Goal: Navigation & Orientation: Understand site structure

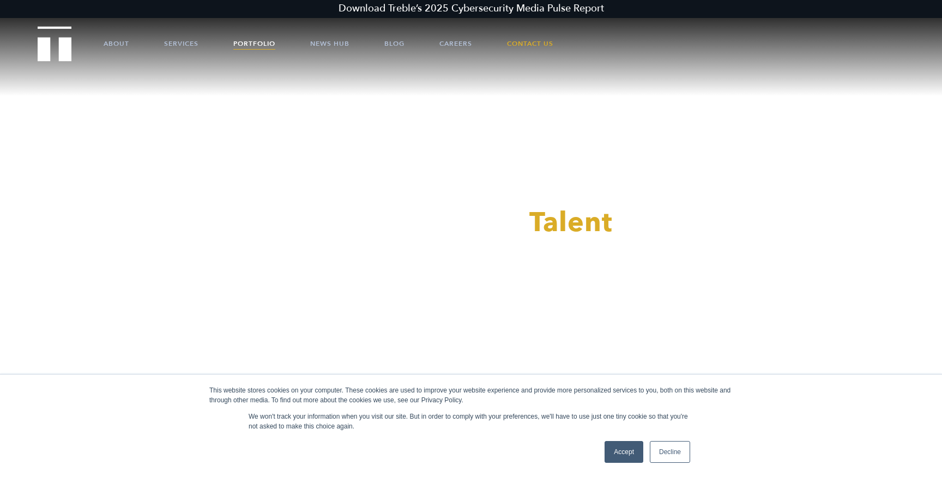
click at [255, 37] on link "Portfolio" at bounding box center [254, 43] width 42 height 33
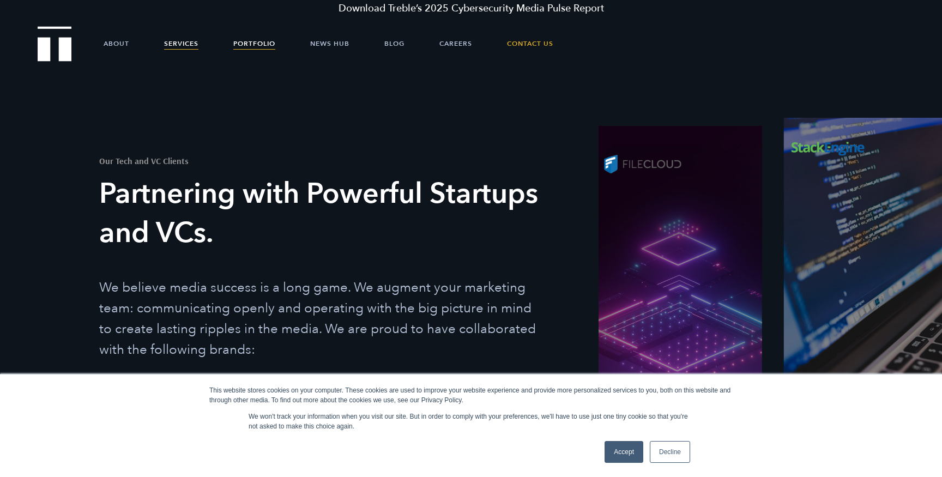
click at [184, 40] on link "Services" at bounding box center [181, 43] width 34 height 33
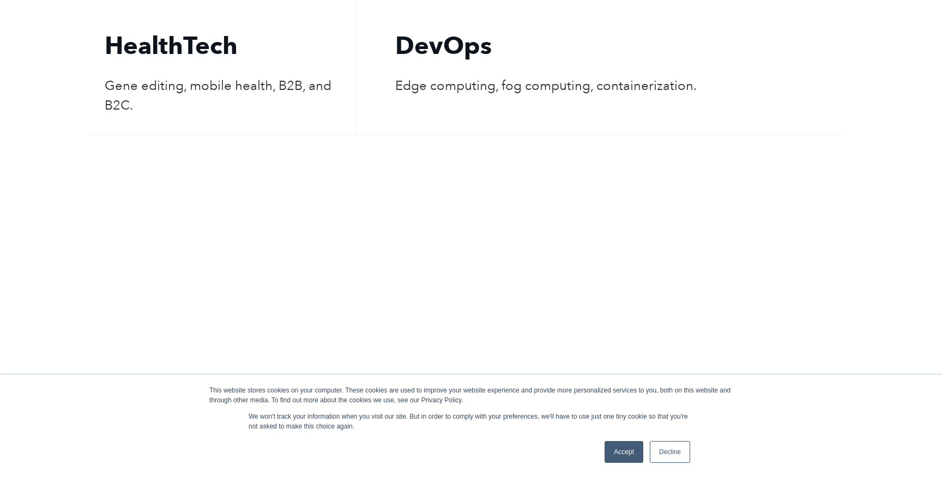
scroll to position [2783, 0]
